Goal: Use online tool/utility: Utilize a website feature to perform a specific function

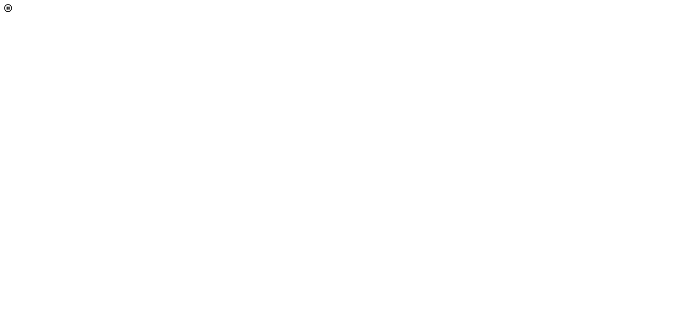
select select "[object Object]"
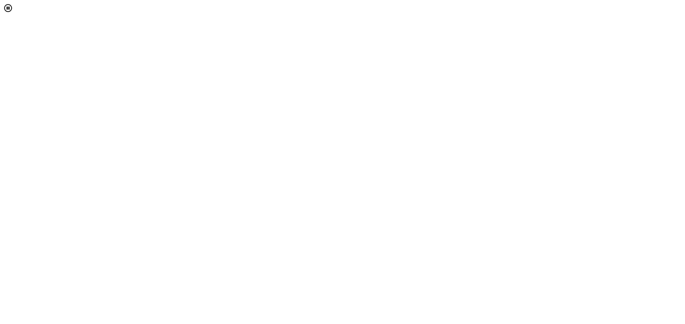
scroll to position [618, 0]
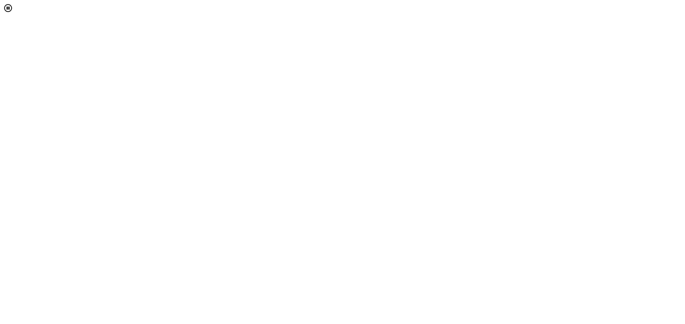
scroll to position [26, 0]
drag, startPoint x: 547, startPoint y: 168, endPoint x: 586, endPoint y: 207, distance: 56.0
